Goal: Information Seeking & Learning: Understand process/instructions

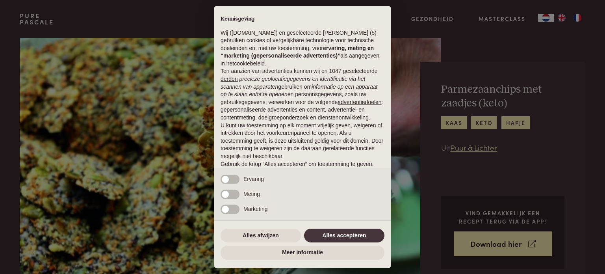
click at [336, 227] on div "Alles afwijzen Alles accepteren" at bounding box center [302, 235] width 164 height 17
click at [347, 235] on button "Alles accepteren" at bounding box center [344, 235] width 80 height 14
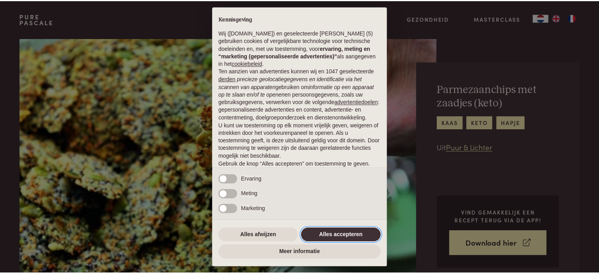
scroll to position [43, 0]
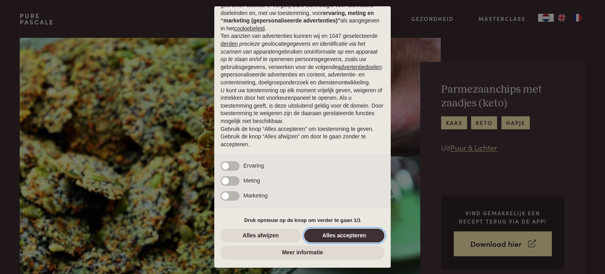
click at [344, 240] on button "Alles accepteren" at bounding box center [344, 235] width 80 height 14
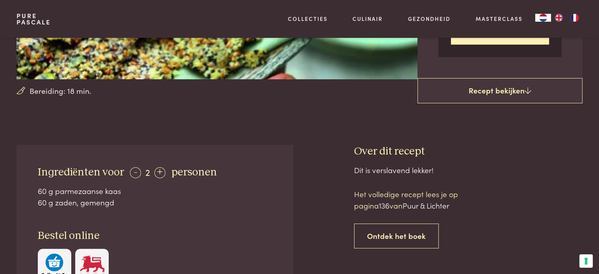
scroll to position [216, 0]
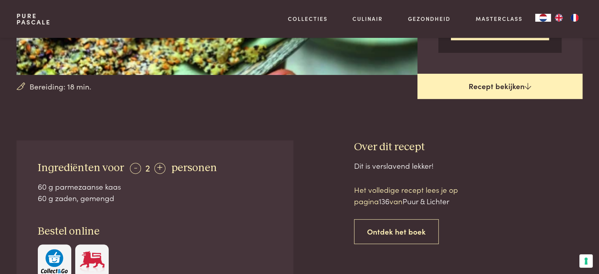
click at [491, 83] on link "Recept bekijken" at bounding box center [499, 86] width 165 height 25
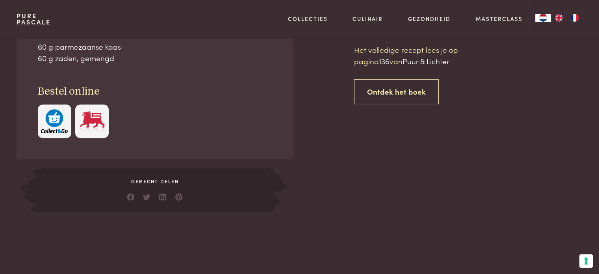
scroll to position [356, 0]
